Goal: Transaction & Acquisition: Purchase product/service

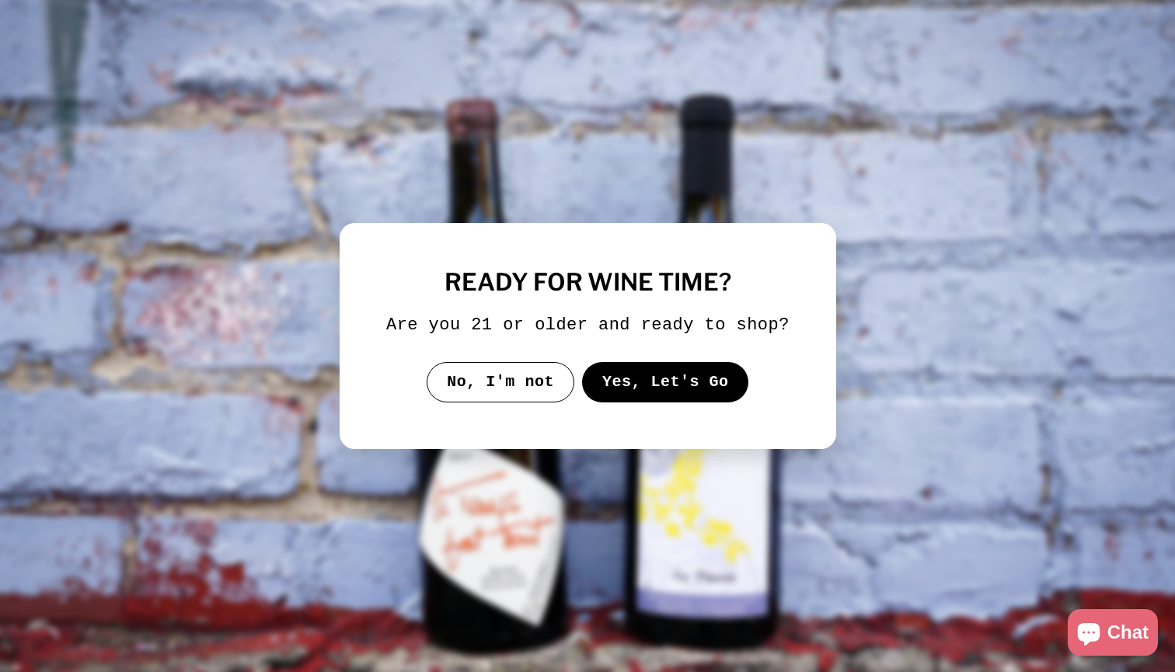
click at [648, 403] on button "Yes, Let's Go" at bounding box center [664, 382] width 167 height 40
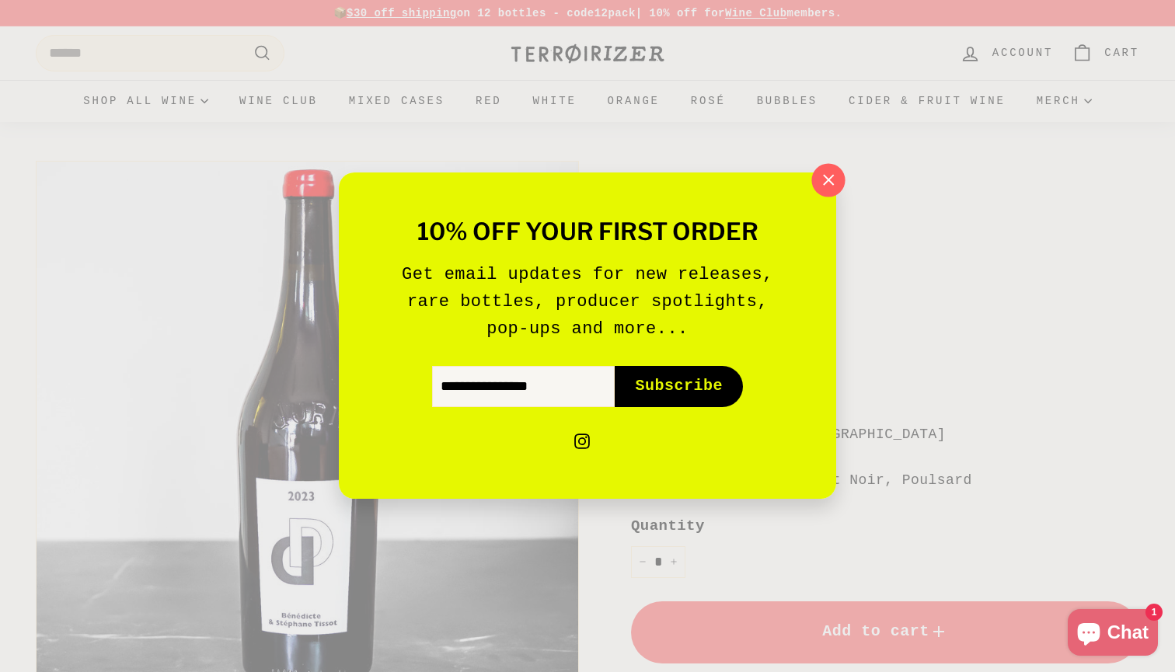
click at [828, 189] on icon "button" at bounding box center [828, 180] width 23 height 23
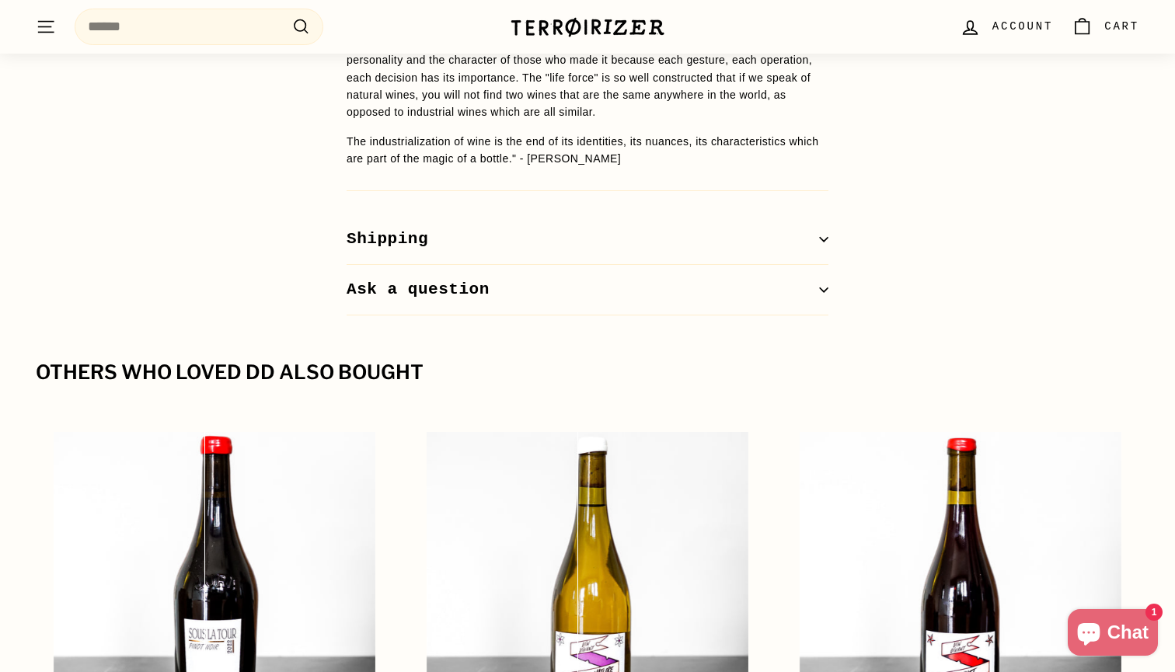
scroll to position [1585, 0]
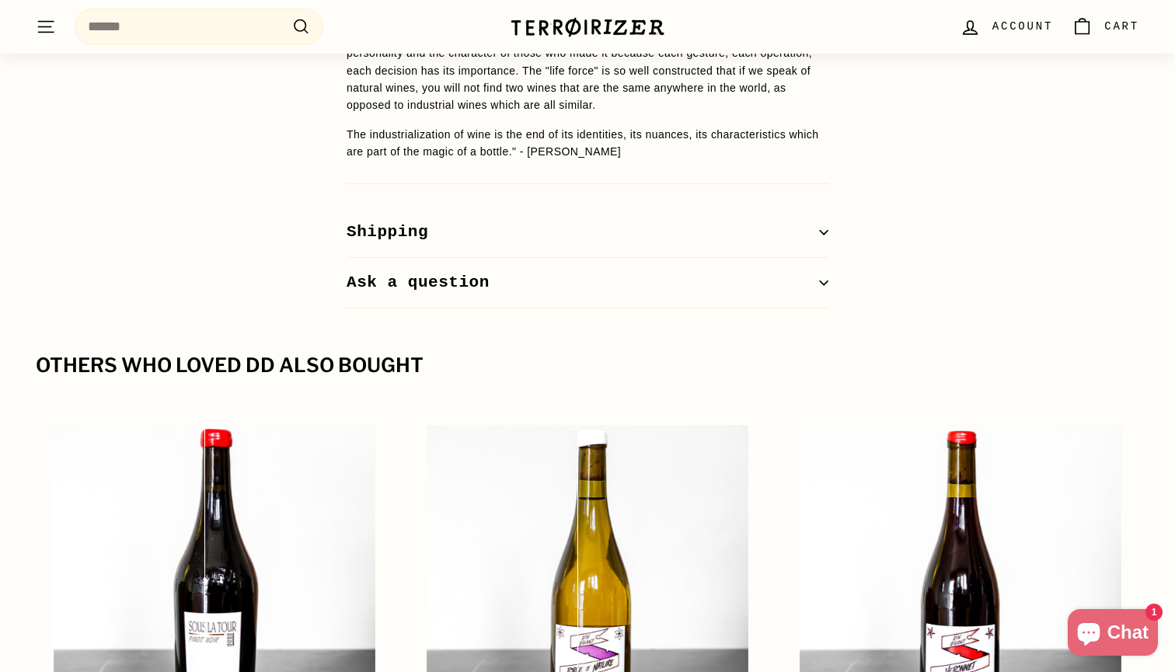
click at [823, 231] on icon "button" at bounding box center [824, 233] width 9 height 4
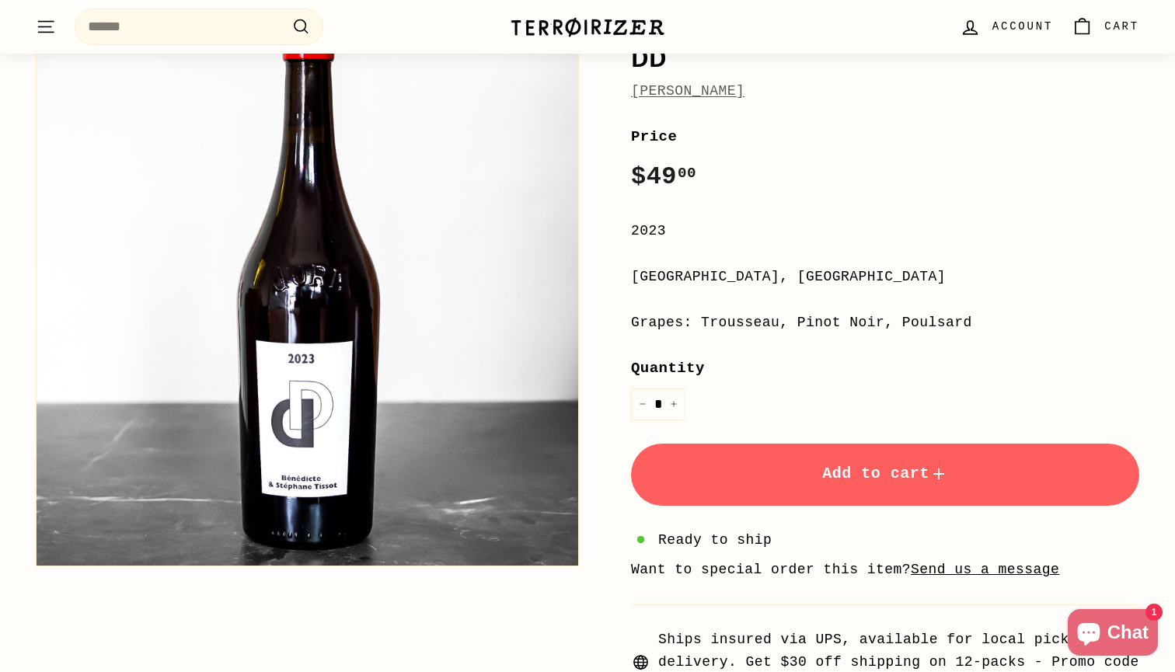
scroll to position [159, 0]
click at [676, 400] on icon "Increase item quantity by one" at bounding box center [674, 404] width 8 height 8
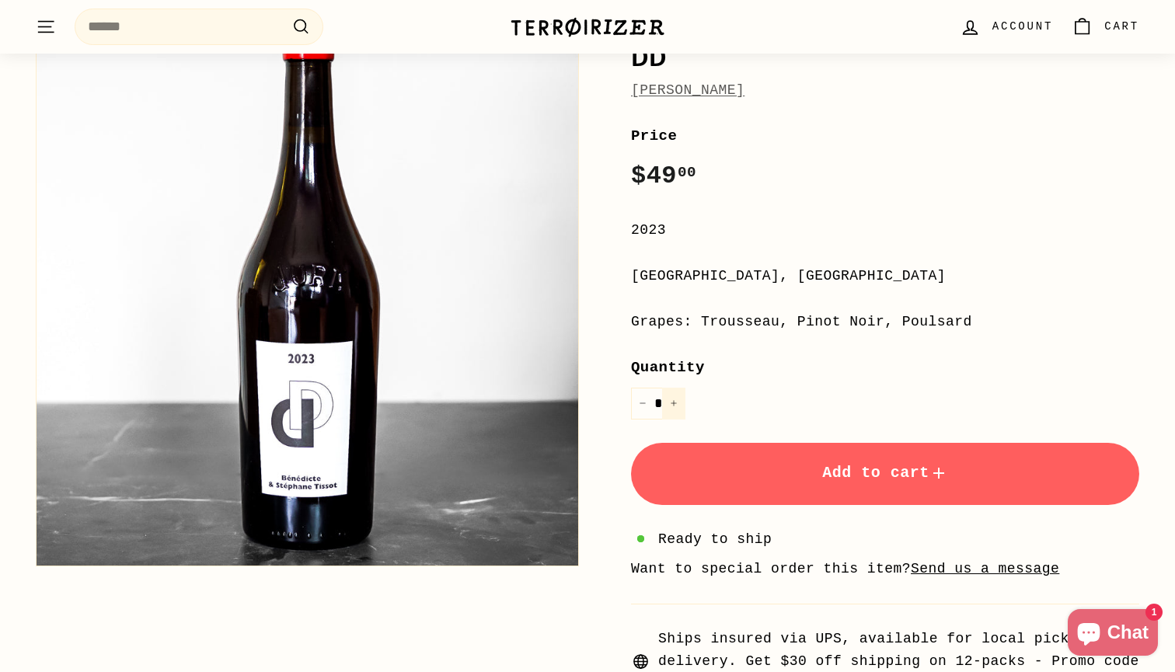
click at [676, 400] on icon "Increase item quantity by one" at bounding box center [674, 404] width 8 height 8
click at [678, 398] on button "+" at bounding box center [673, 404] width 23 height 32
click at [679, 399] on button "+" at bounding box center [673, 404] width 23 height 32
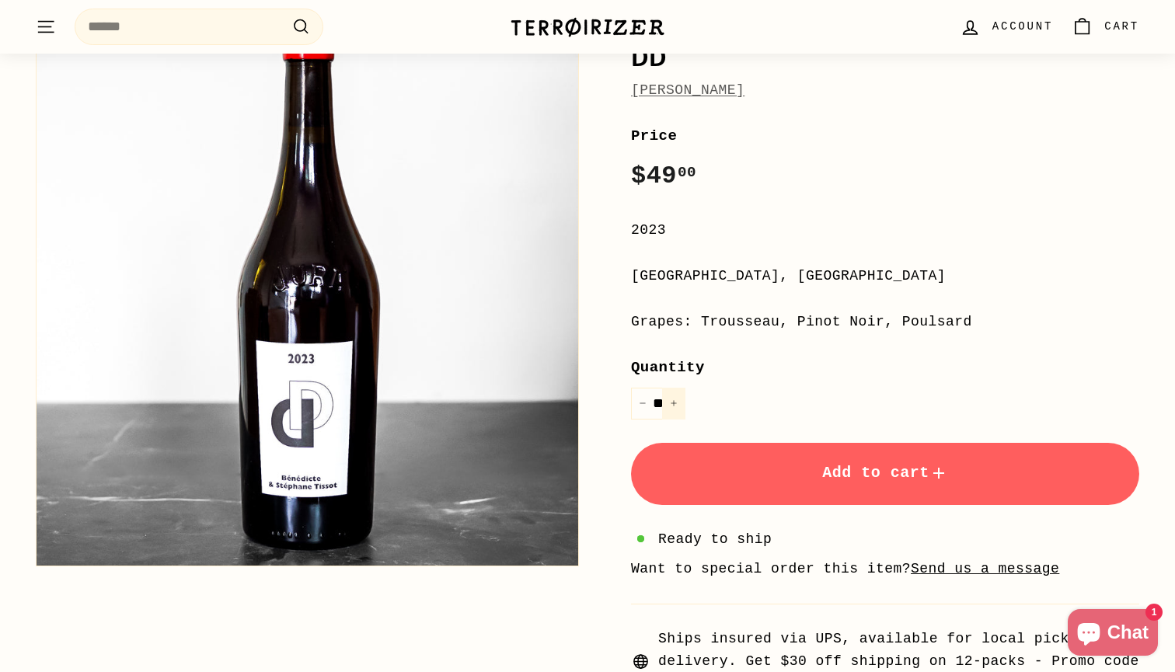
click at [679, 399] on button "+" at bounding box center [673, 404] width 23 height 32
click at [673, 400] on icon "Increase item quantity by one" at bounding box center [674, 404] width 8 height 8
type input "**"
click at [897, 483] on button "Add to cart" at bounding box center [885, 474] width 508 height 62
